Goal: Find specific page/section: Find specific page/section

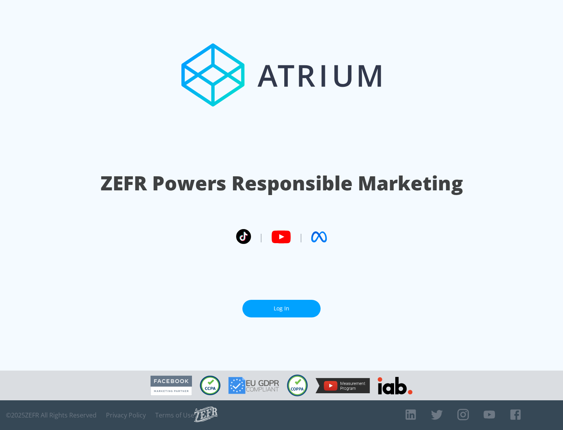
click at [282, 306] on link "Log In" at bounding box center [282, 309] width 78 height 18
